Goal: Task Accomplishment & Management: Use online tool/utility

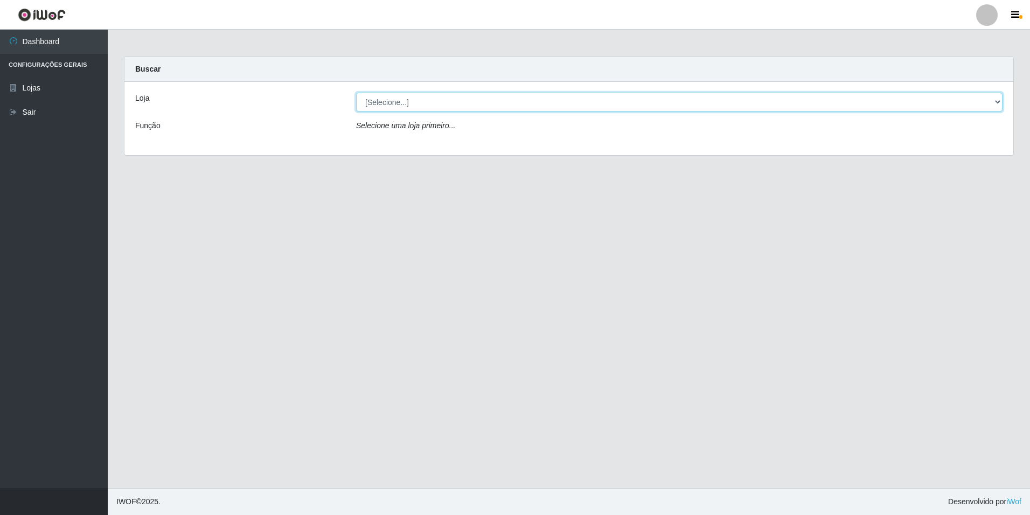
click at [463, 101] on select "[Selecione...] [GEOGRAPHIC_DATA] - [GEOGRAPHIC_DATA]" at bounding box center [679, 102] width 646 height 19
select select "528"
click at [356, 93] on select "[Selecione...] [GEOGRAPHIC_DATA] - [GEOGRAPHIC_DATA]" at bounding box center [679, 102] width 646 height 19
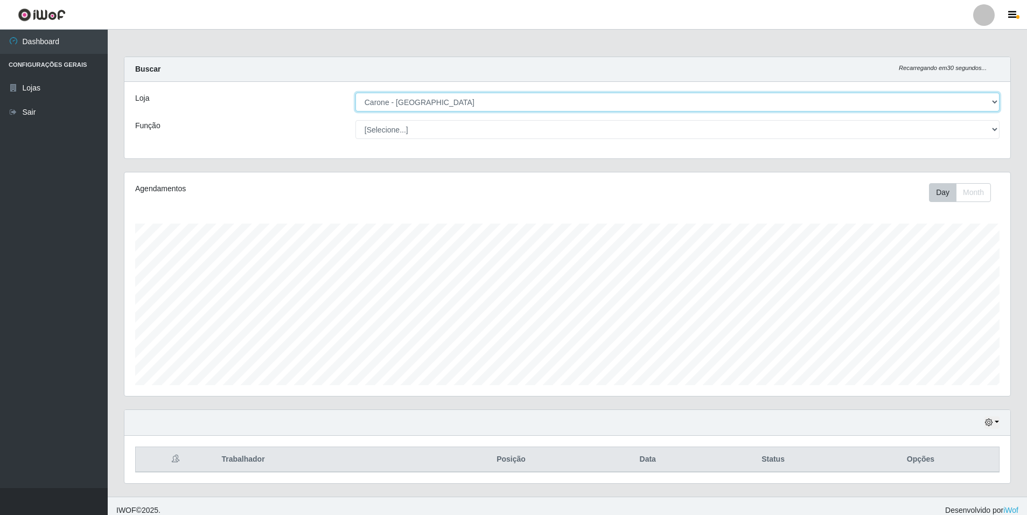
scroll to position [223, 886]
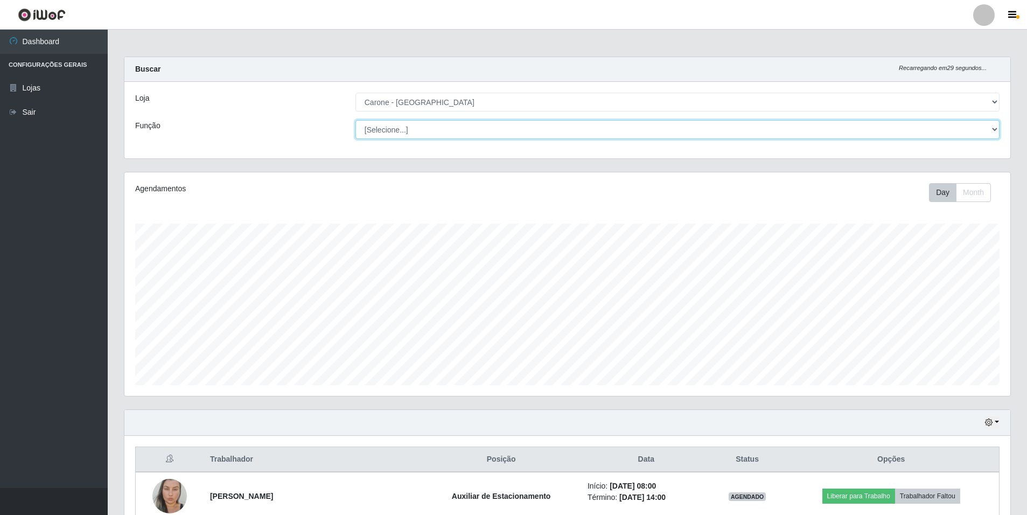
click at [568, 132] on select "[Selecione...] Auxiliar de Depósito Auxiliar de Depósito + Auxiliar de Depósito…" at bounding box center [677, 129] width 644 height 19
click at [355, 120] on select "[Selecione...] Auxiliar de Depósito Auxiliar de Depósito + Auxiliar de Depósito…" at bounding box center [677, 129] width 644 height 19
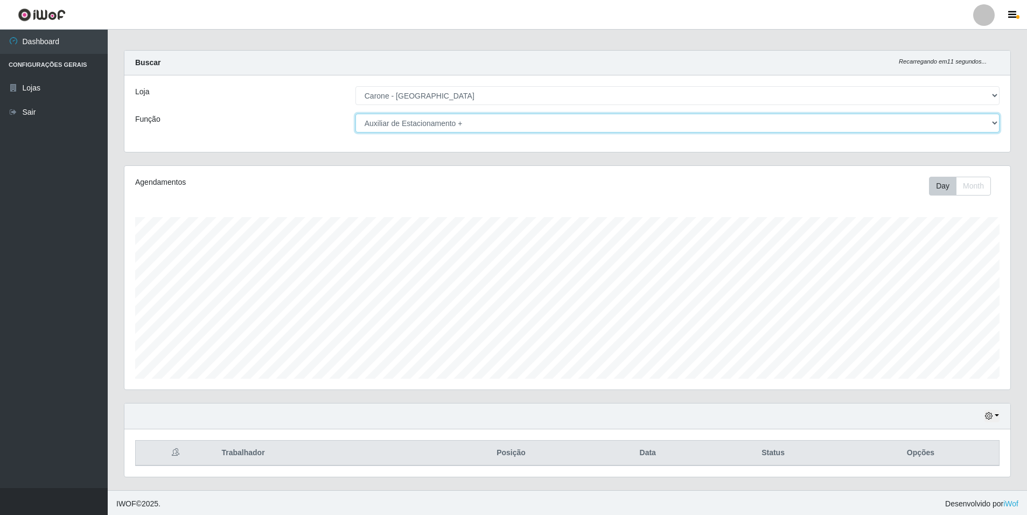
scroll to position [9, 0]
click at [479, 120] on select "[Selecione...] Auxiliar de Depósito Auxiliar de Depósito + Auxiliar de Depósito…" at bounding box center [677, 120] width 644 height 19
select select "4"
click at [355, 111] on select "[Selecione...] Auxiliar de Depósito Auxiliar de Depósito + Auxiliar de Depósito…" at bounding box center [677, 120] width 644 height 19
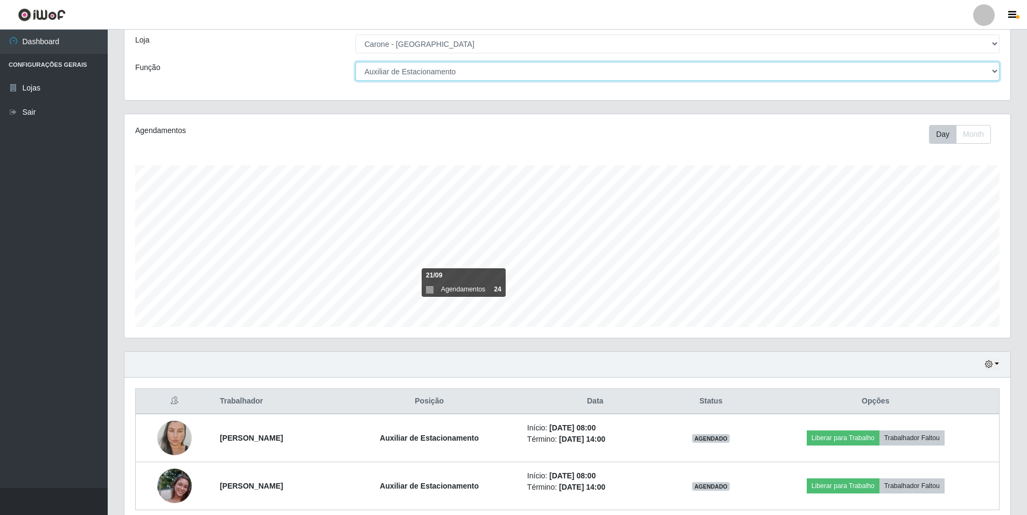
scroll to position [104, 0]
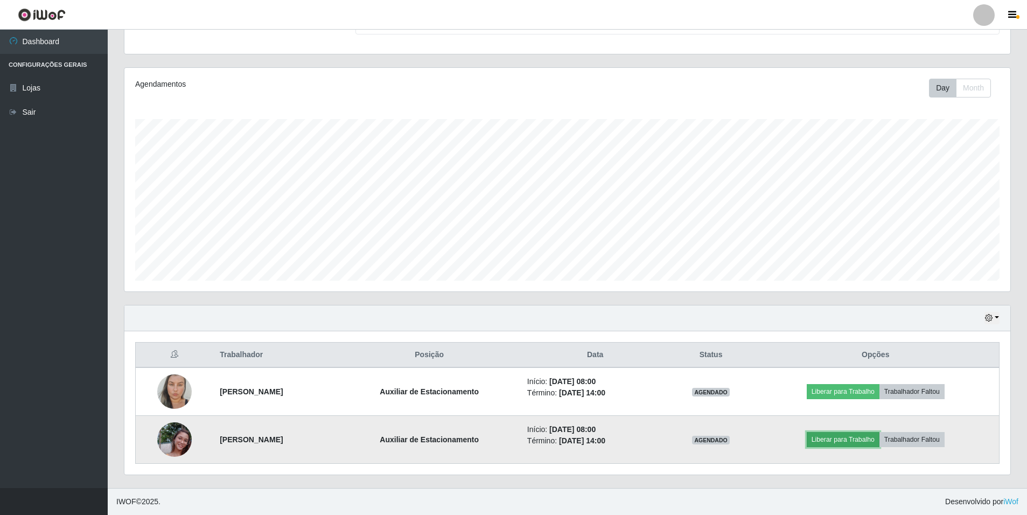
click at [845, 435] on button "Liberar para Trabalho" at bounding box center [843, 439] width 73 height 15
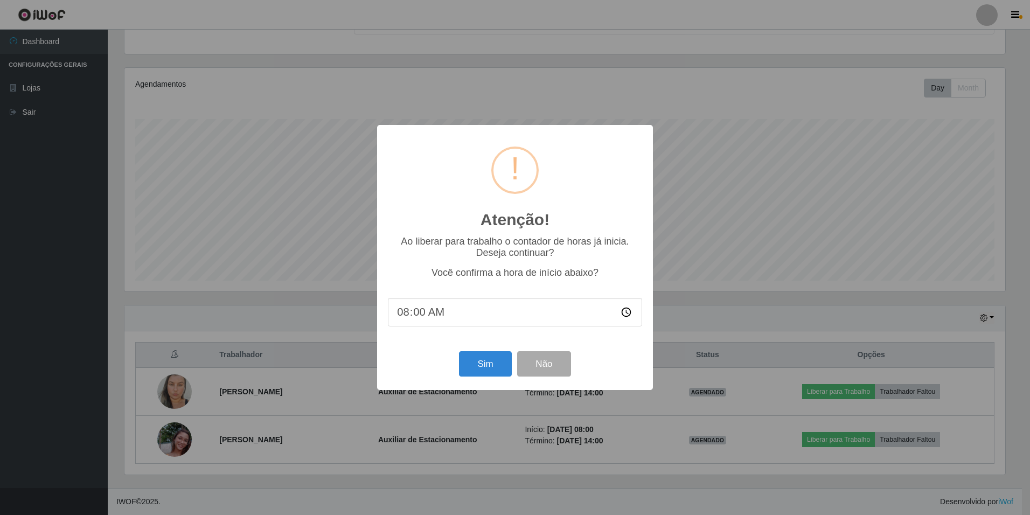
click at [422, 318] on input "08:00" at bounding box center [515, 312] width 254 height 29
type input "08:31"
type input "08:25"
click at [481, 355] on button "Sim" at bounding box center [485, 363] width 52 height 25
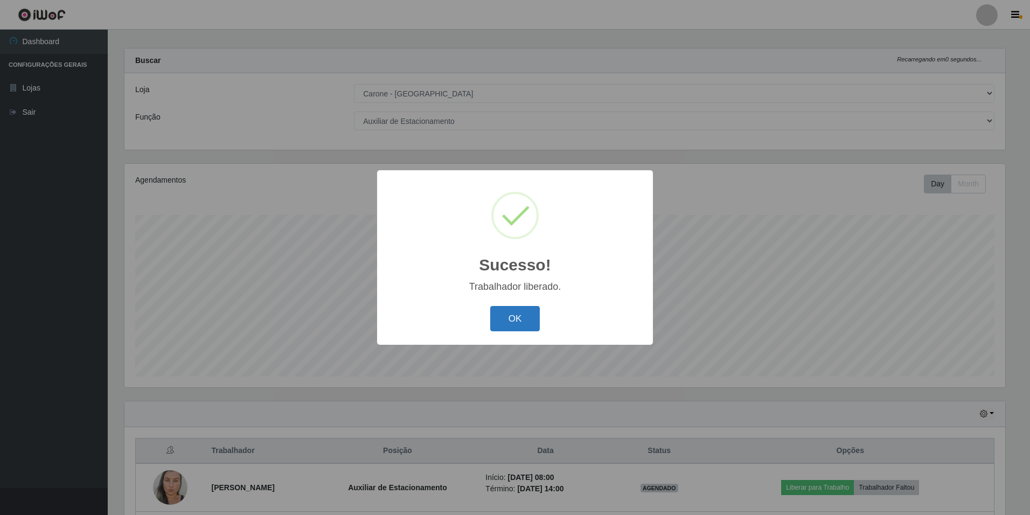
click at [526, 314] on button "OK" at bounding box center [515, 318] width 50 height 25
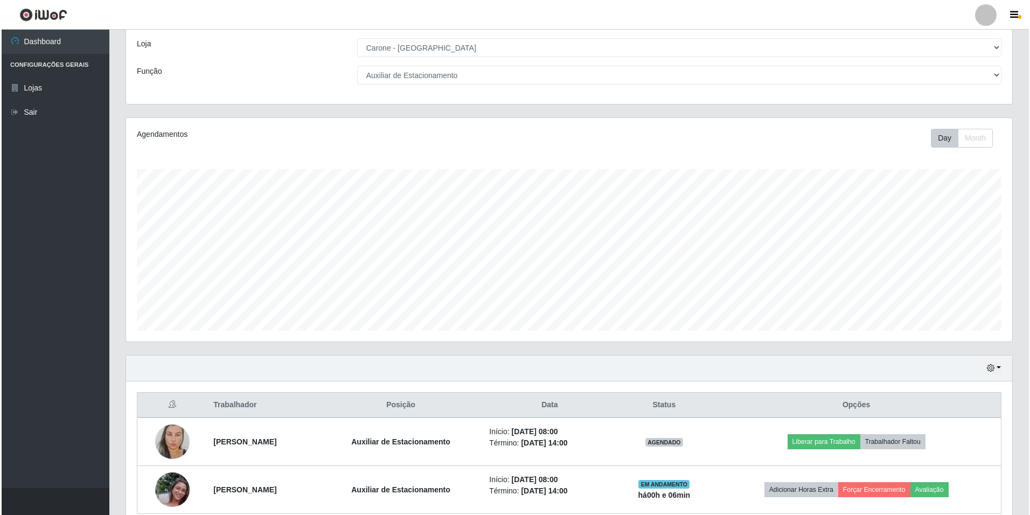
scroll to position [104, 0]
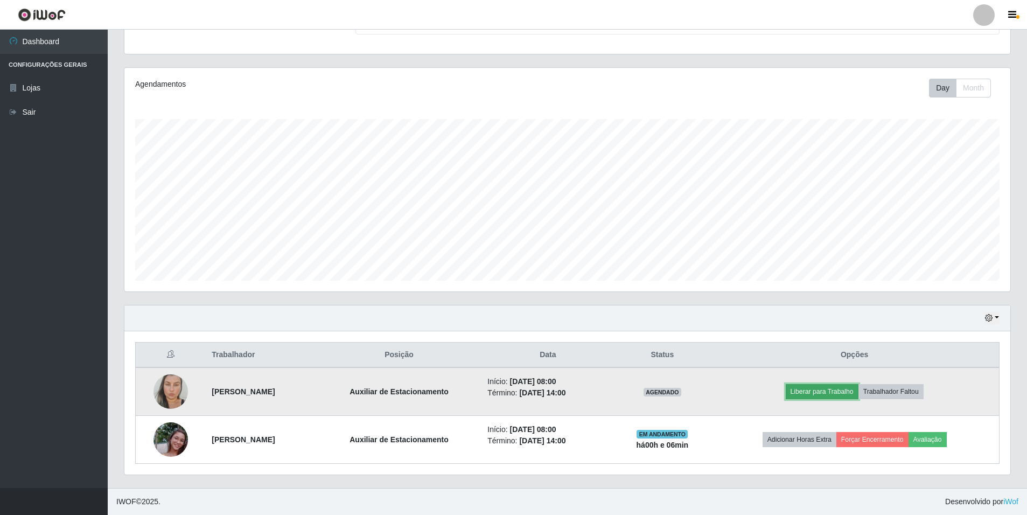
click at [840, 393] on button "Liberar para Trabalho" at bounding box center [822, 391] width 73 height 15
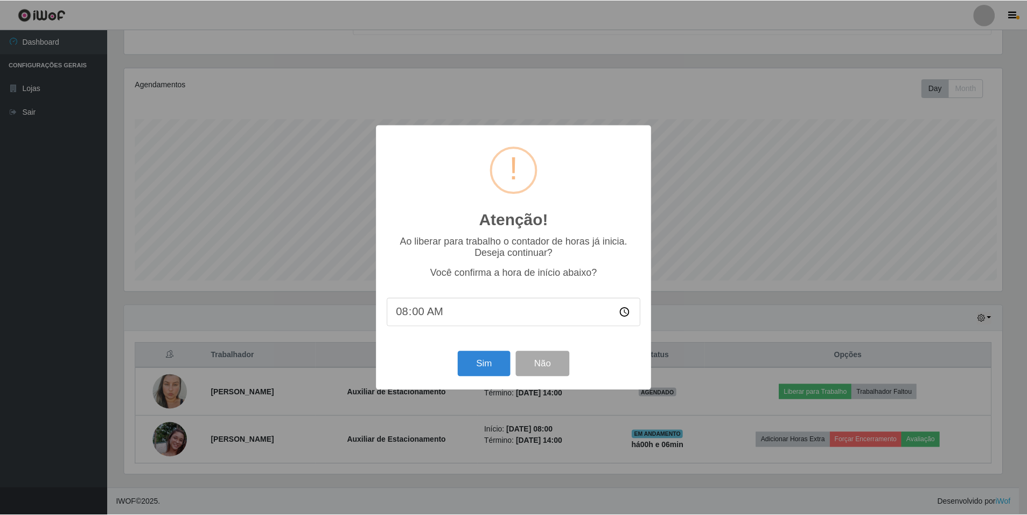
scroll to position [223, 880]
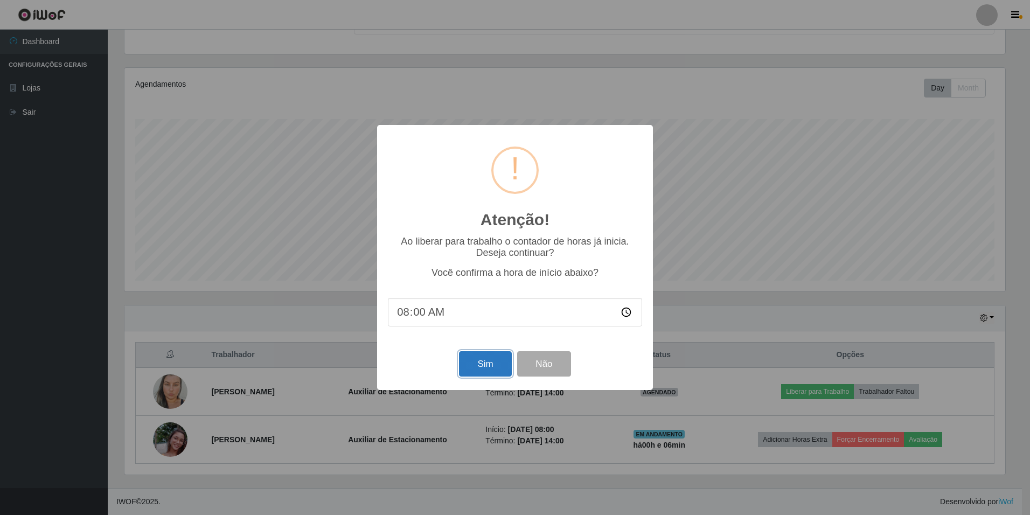
click at [481, 370] on button "Sim" at bounding box center [485, 363] width 52 height 25
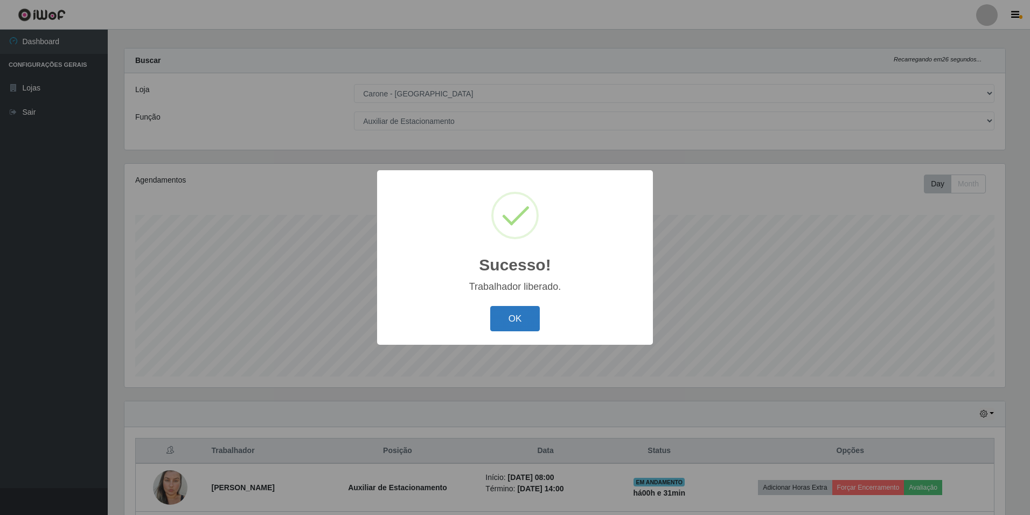
click at [517, 310] on button "OK" at bounding box center [515, 318] width 50 height 25
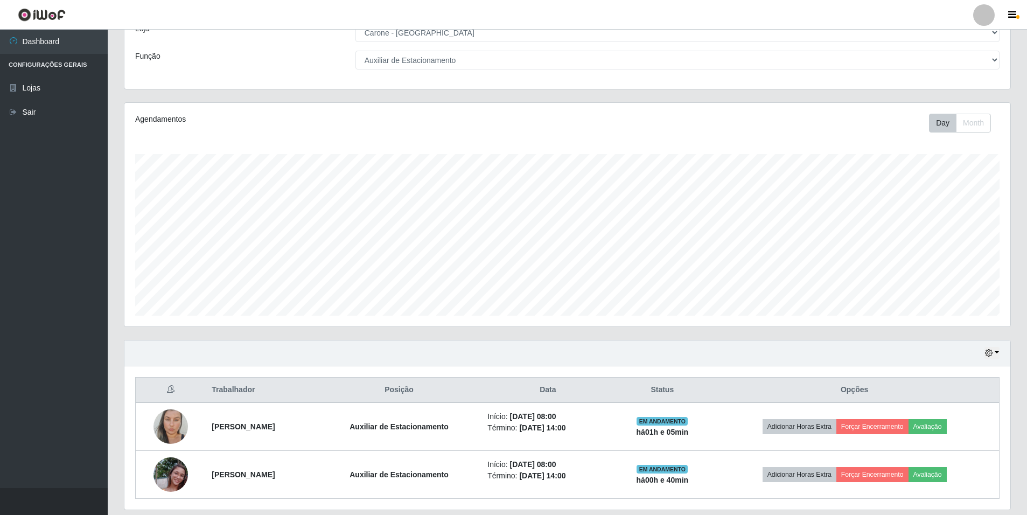
scroll to position [51, 0]
